Goal: Find specific page/section: Find specific page/section

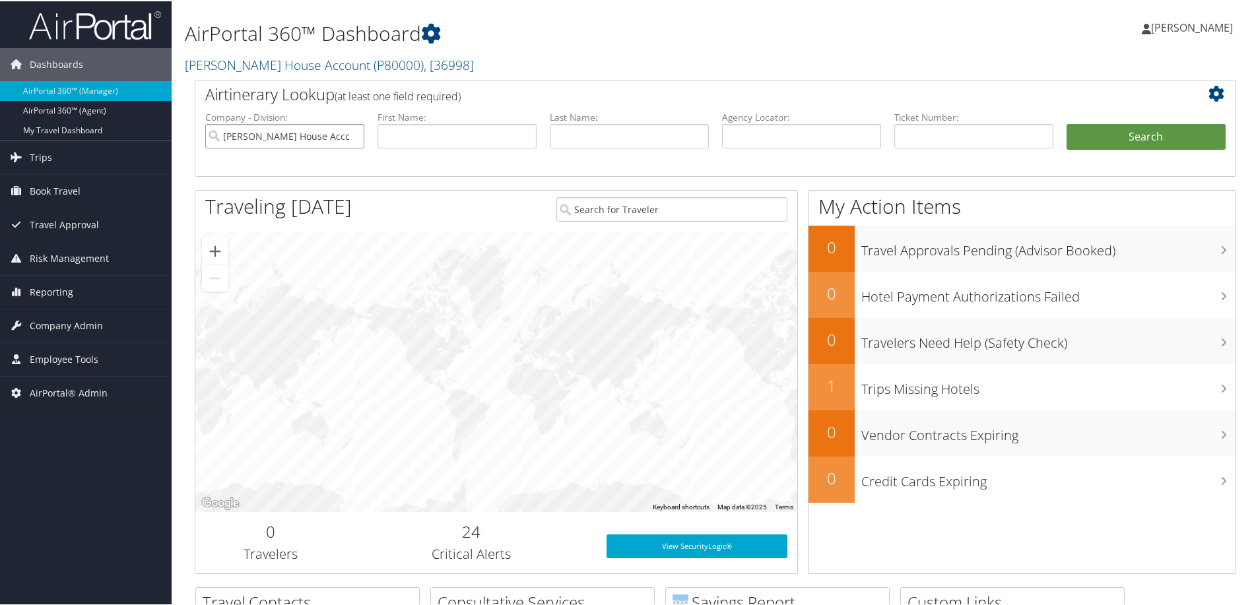
click at [354, 133] on input "[PERSON_NAME] House Account" at bounding box center [284, 135] width 159 height 24
click at [732, 136] on input "text" at bounding box center [801, 135] width 159 height 24
type input "u"
type input "uyihyd"
click at [1066, 123] on button "Search" at bounding box center [1145, 136] width 159 height 26
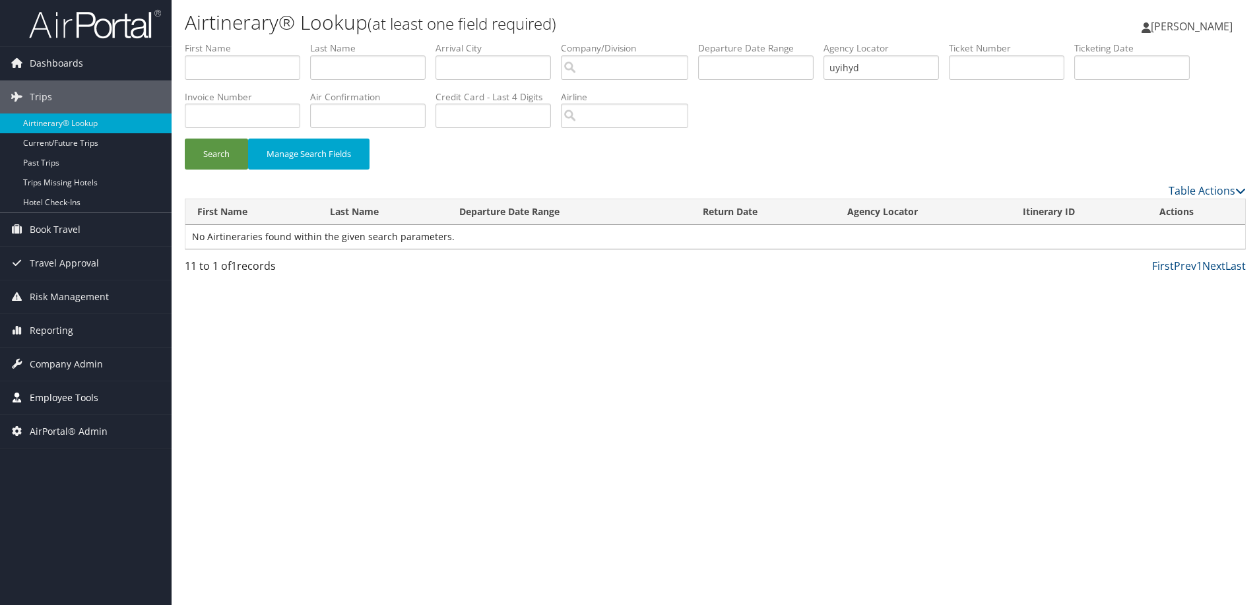
click at [48, 397] on span "Employee Tools" at bounding box center [64, 397] width 69 height 33
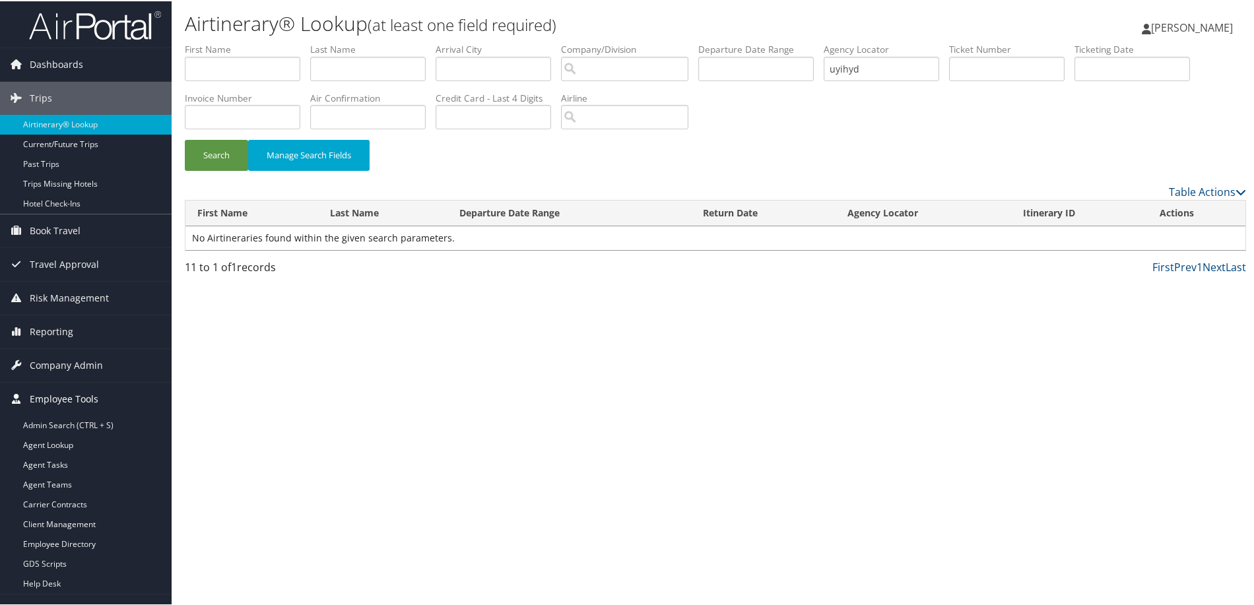
scroll to position [22, 0]
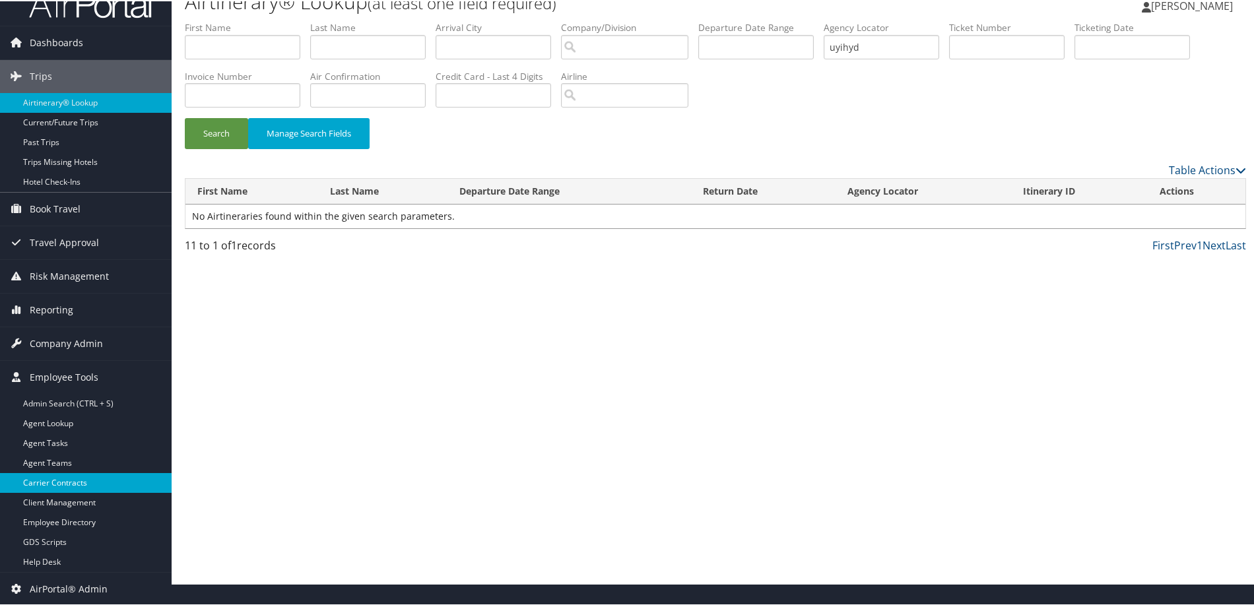
click at [55, 482] on link "Carrier Contracts" at bounding box center [86, 482] width 172 height 20
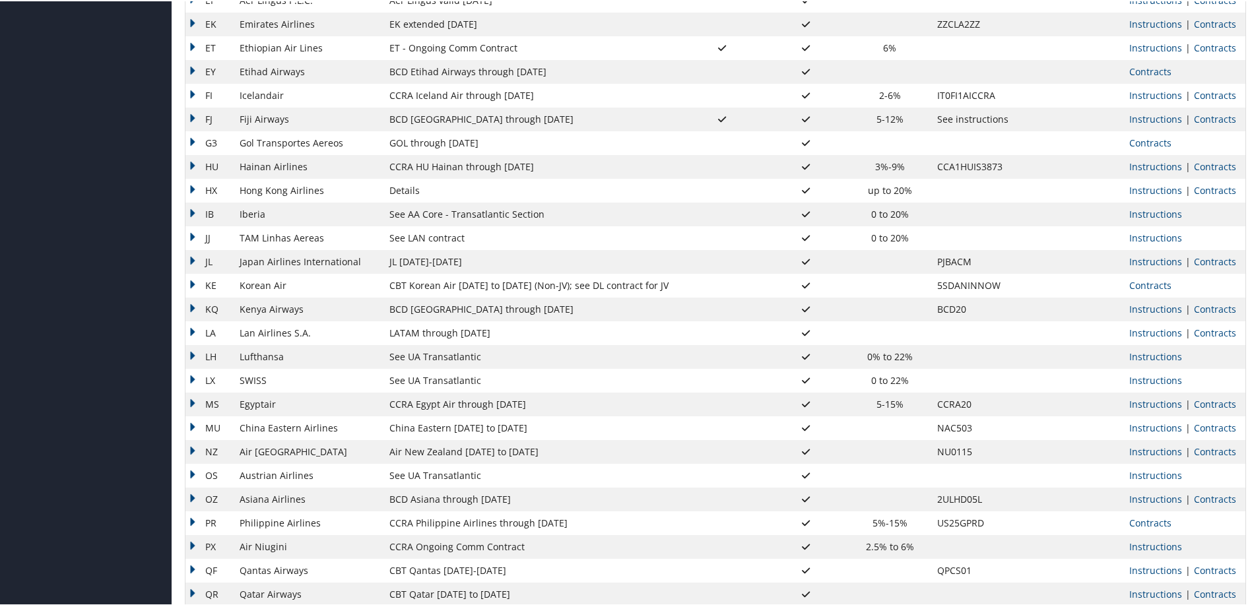
scroll to position [937, 0]
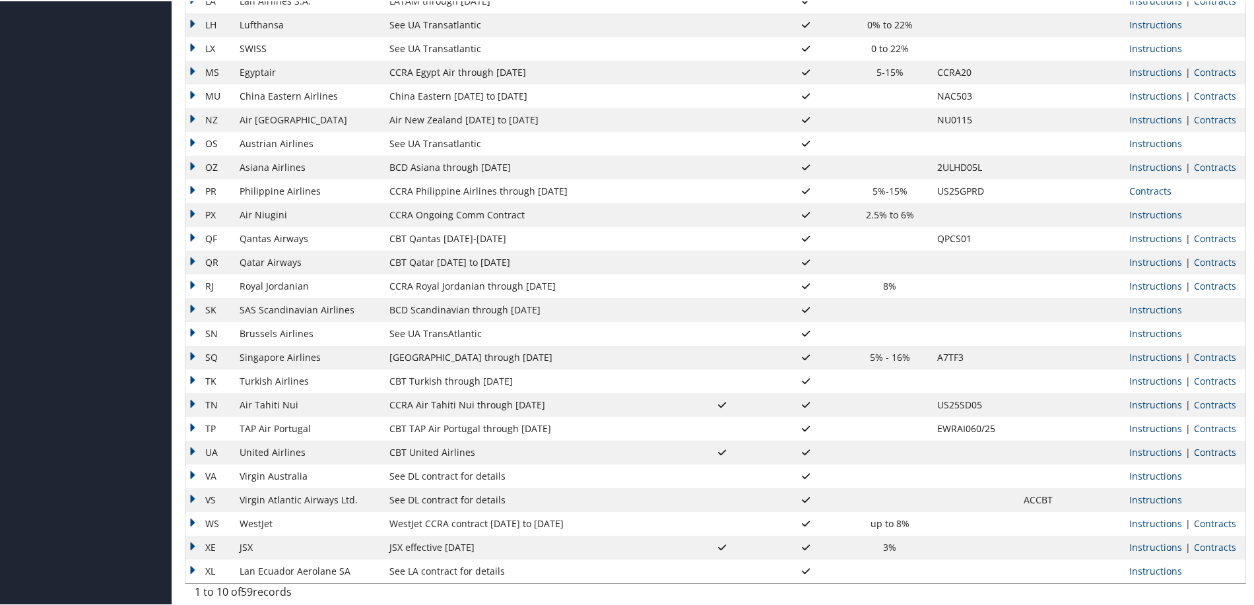
click at [1200, 454] on link "Contracts" at bounding box center [1215, 451] width 42 height 13
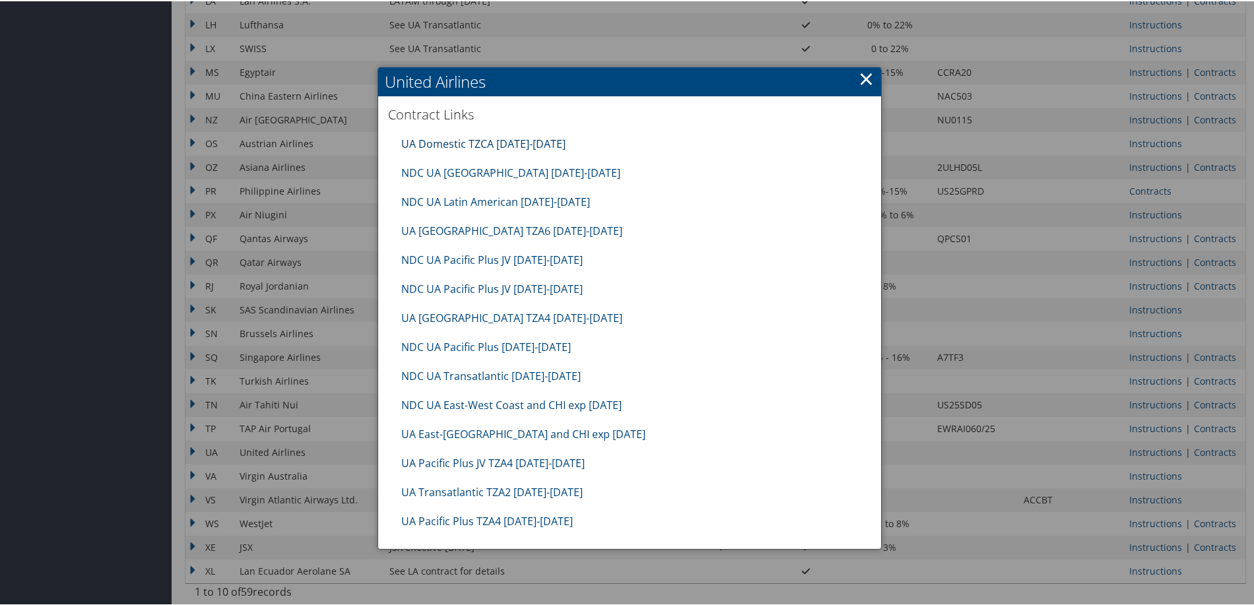
click at [460, 135] on link "UA Domestic TZCA 10.01.25-1.31.26" at bounding box center [483, 142] width 164 height 15
